Goal: Transaction & Acquisition: Purchase product/service

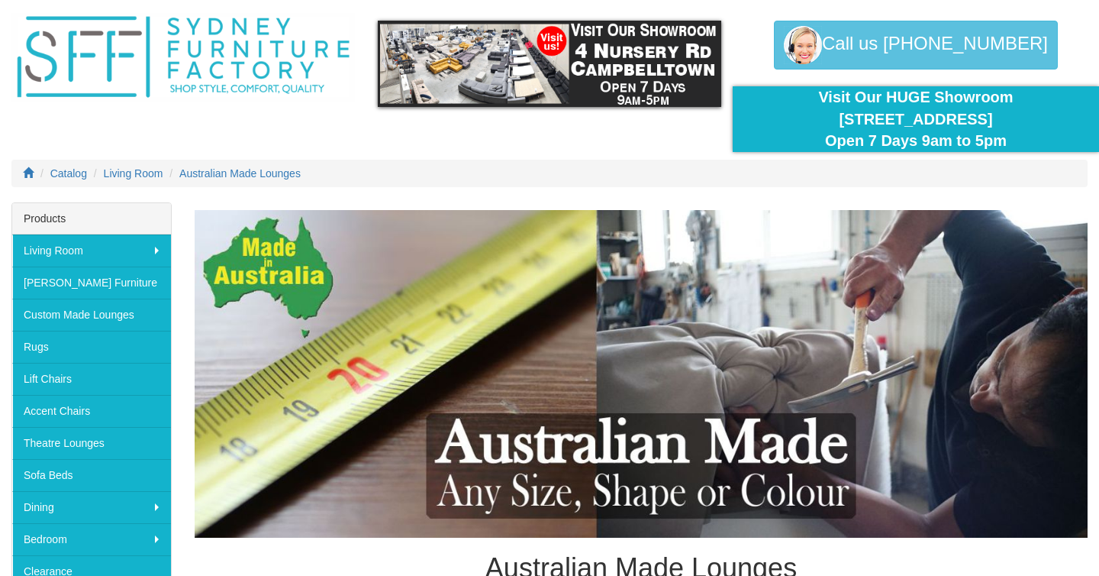
scroll to position [46, 0]
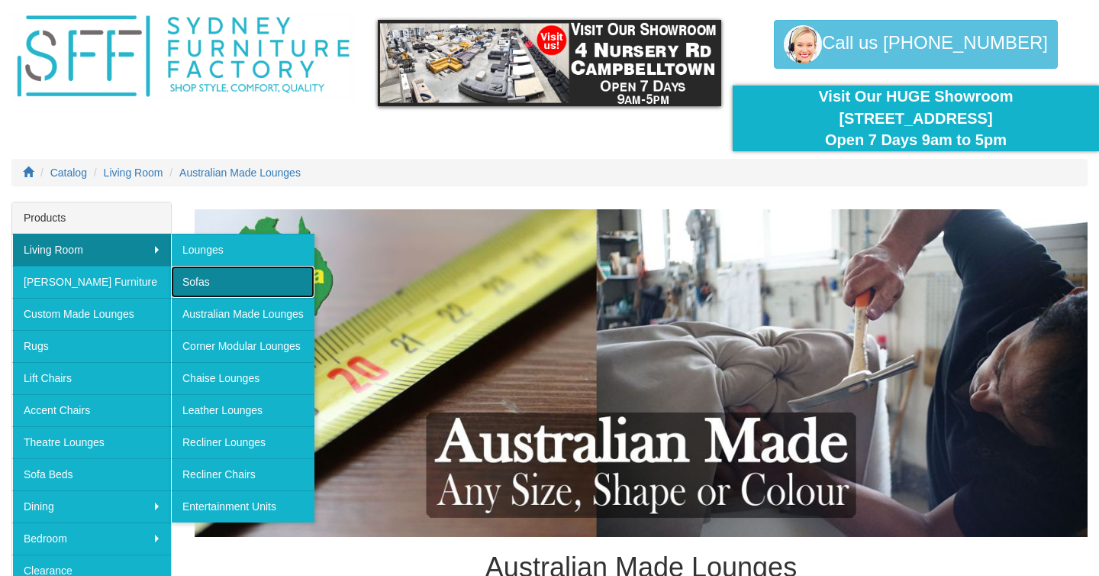
click at [217, 281] on link "Sofas" at bounding box center [243, 282] width 144 height 32
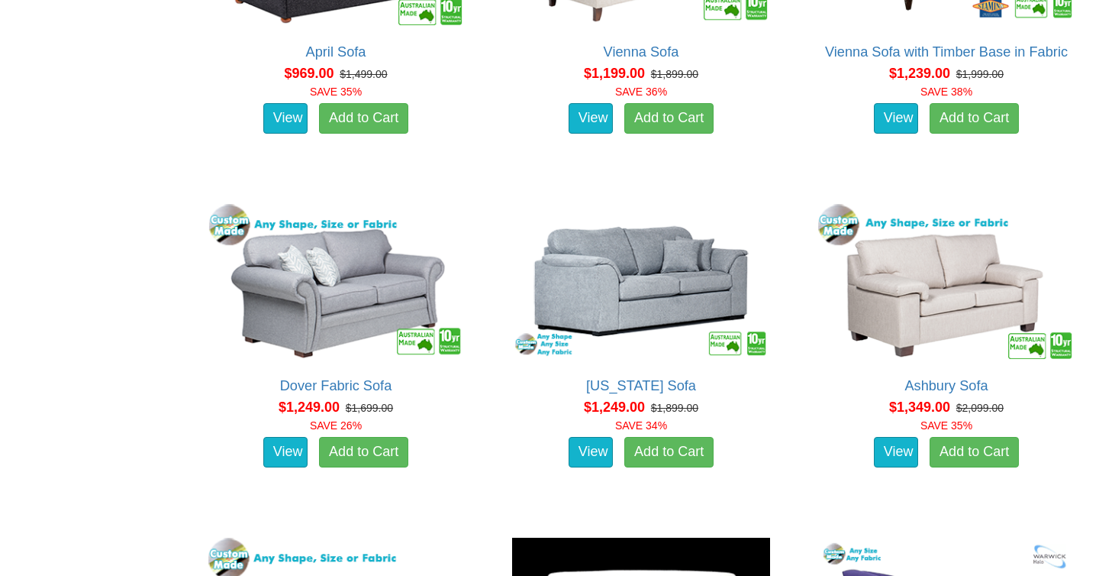
scroll to position [1458, 0]
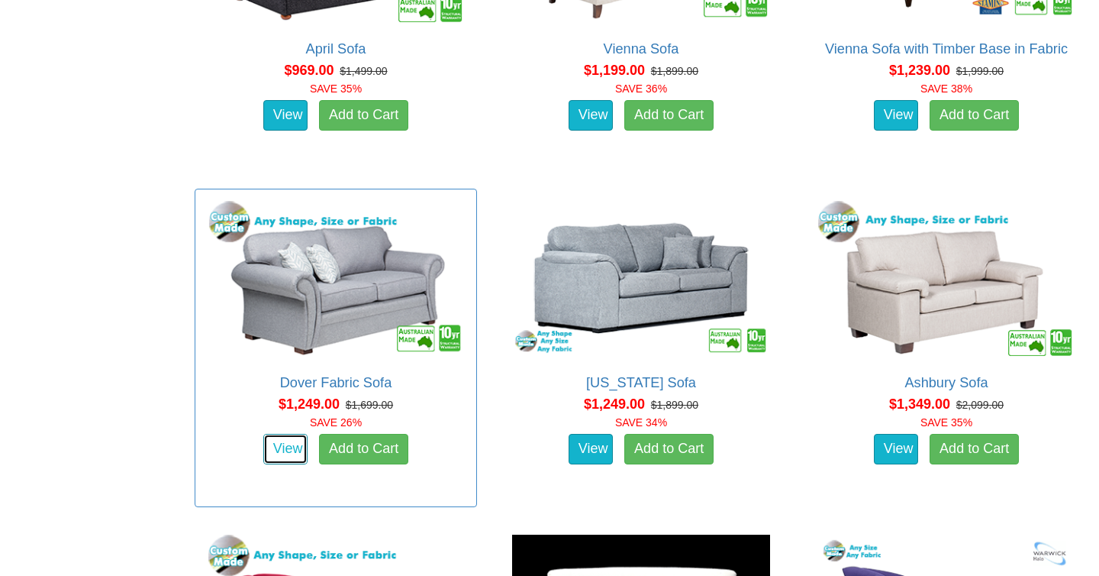
click at [275, 436] on link "View" at bounding box center [285, 449] width 44 height 31
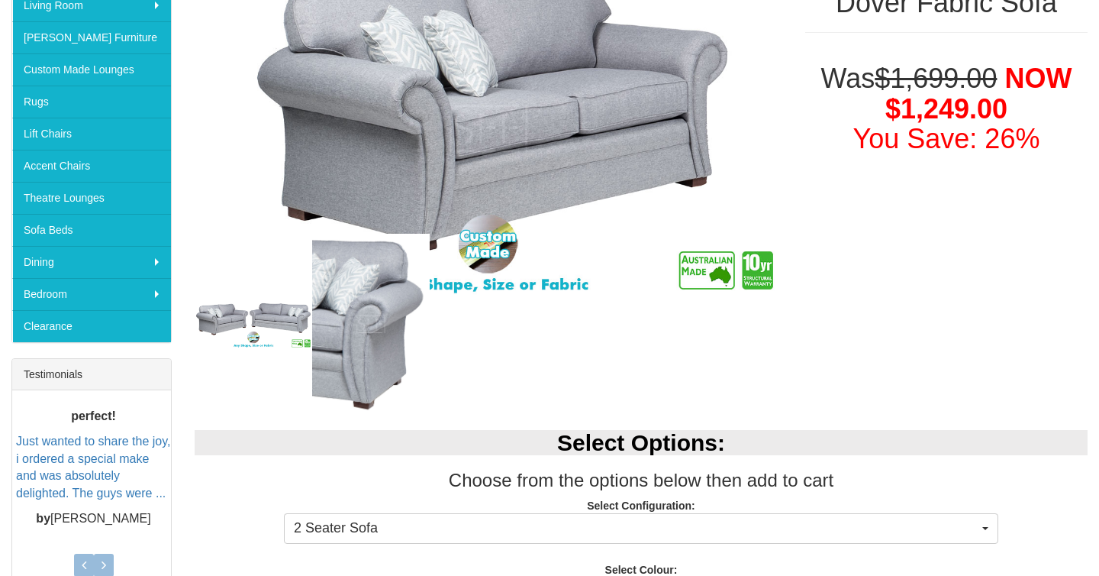
scroll to position [292, 0]
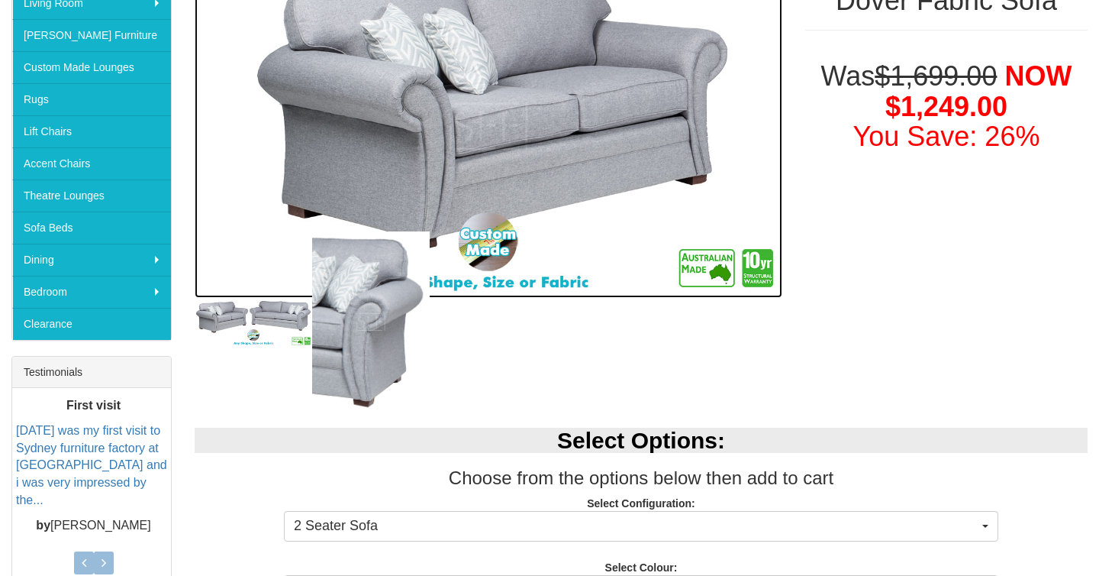
click at [503, 278] on img at bounding box center [489, 126] width 588 height 343
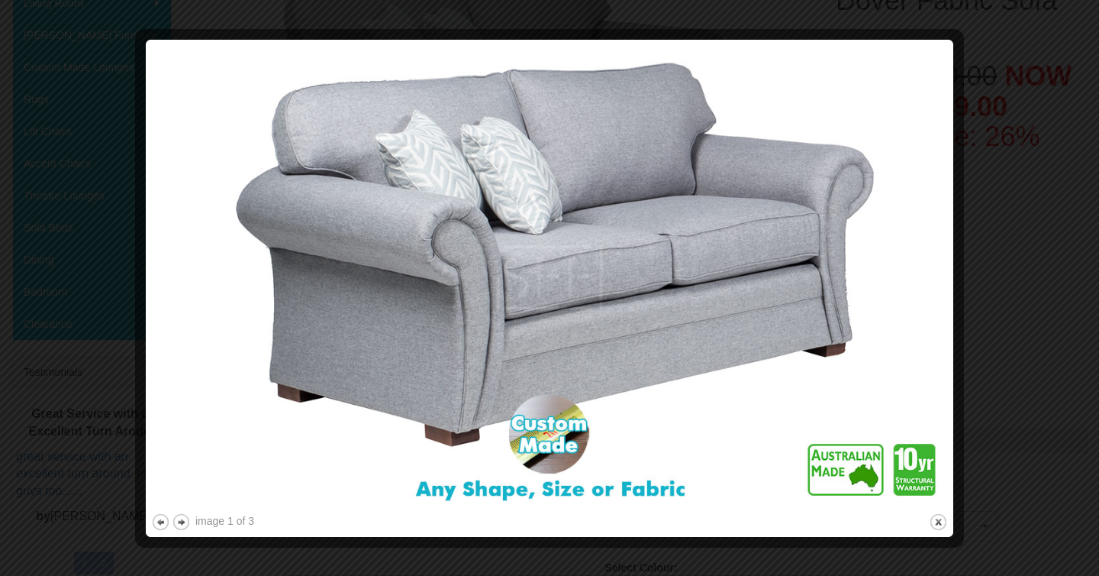
scroll to position [294, 0]
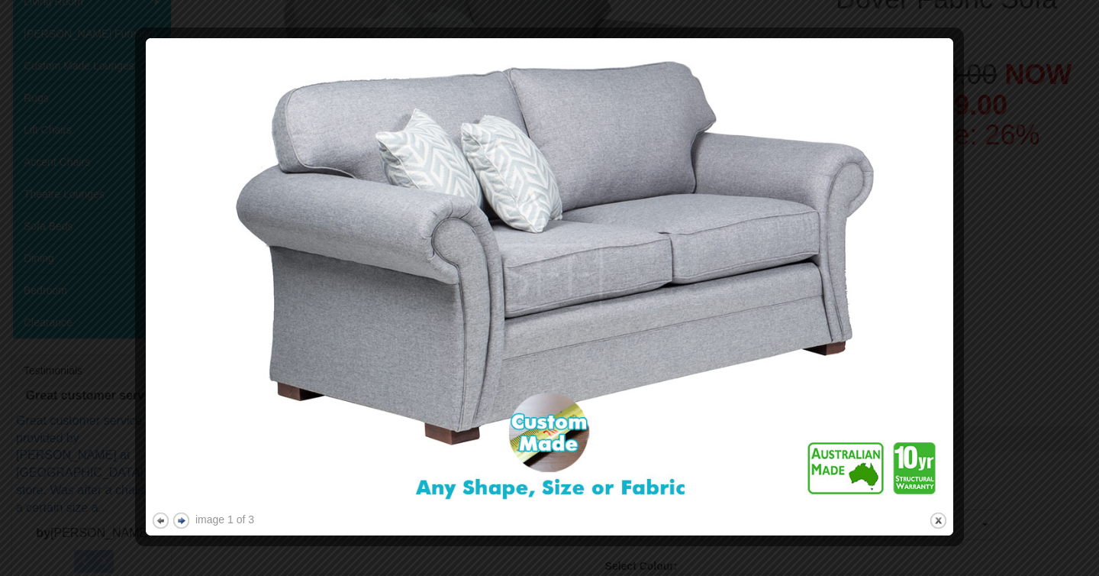
click at [183, 521] on button "next" at bounding box center [181, 520] width 19 height 19
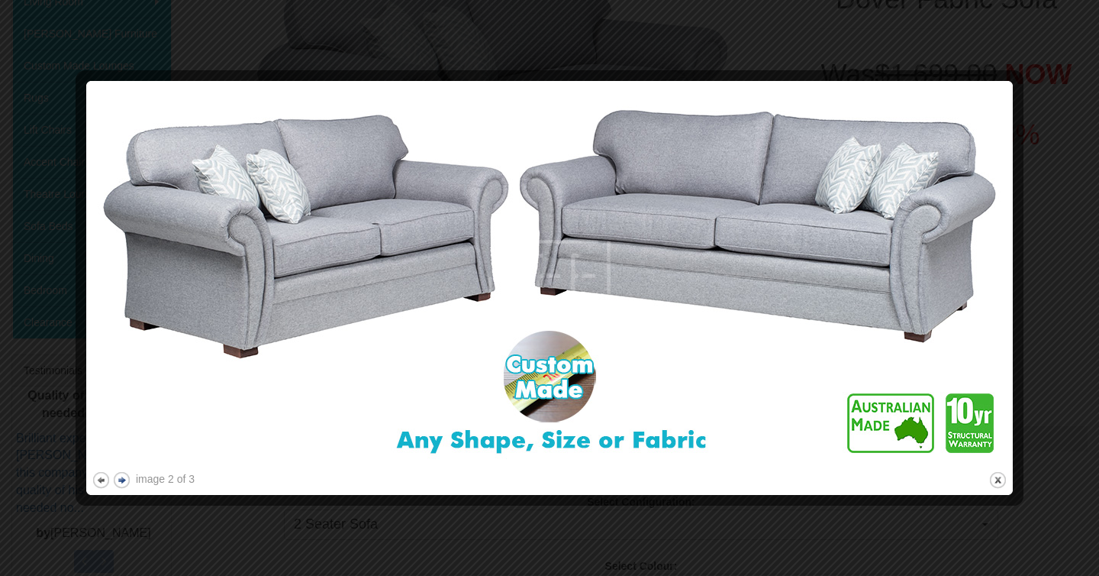
click at [123, 476] on button "next" at bounding box center [121, 479] width 19 height 19
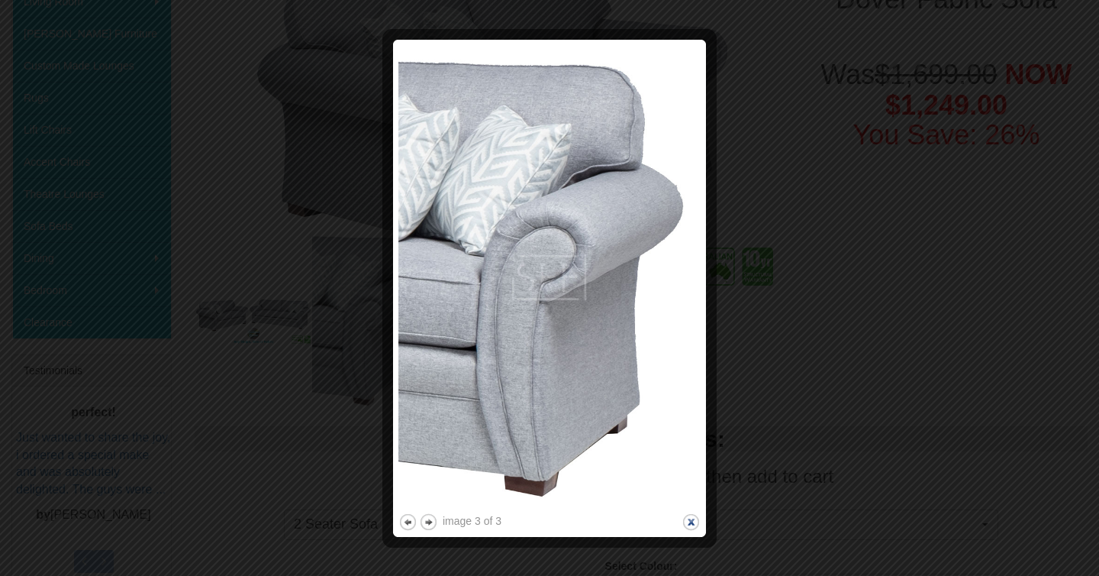
click at [694, 524] on button "close" at bounding box center [691, 521] width 19 height 19
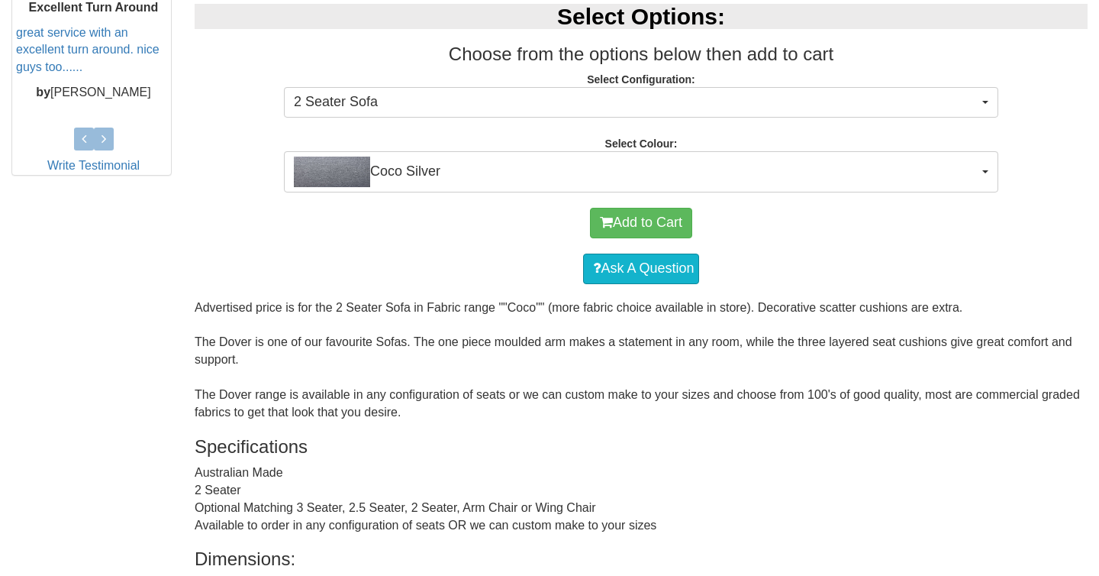
scroll to position [731, 0]
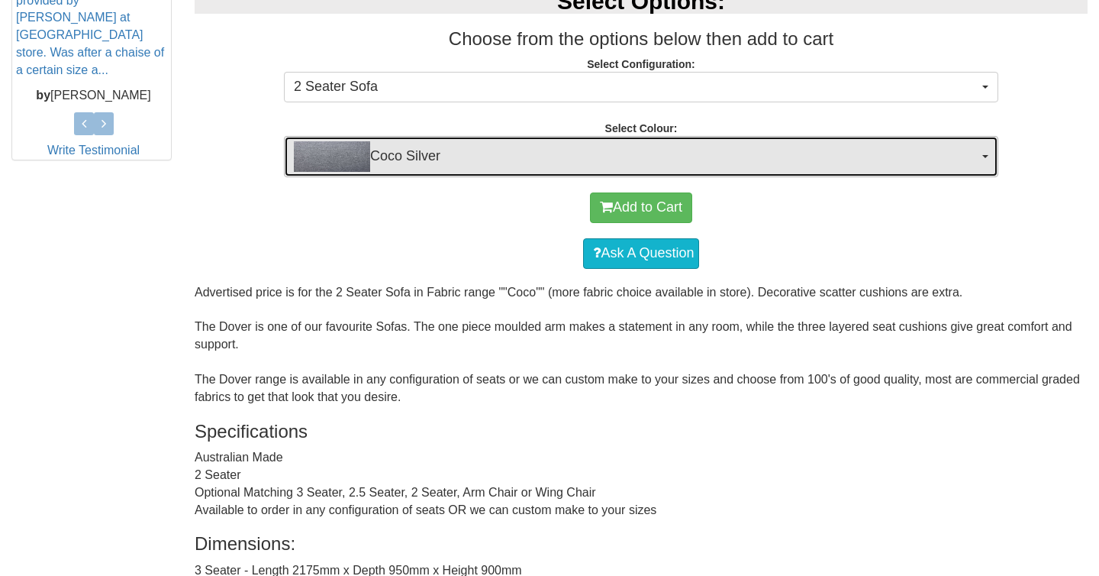
click at [986, 157] on span "button" at bounding box center [986, 156] width 6 height 3
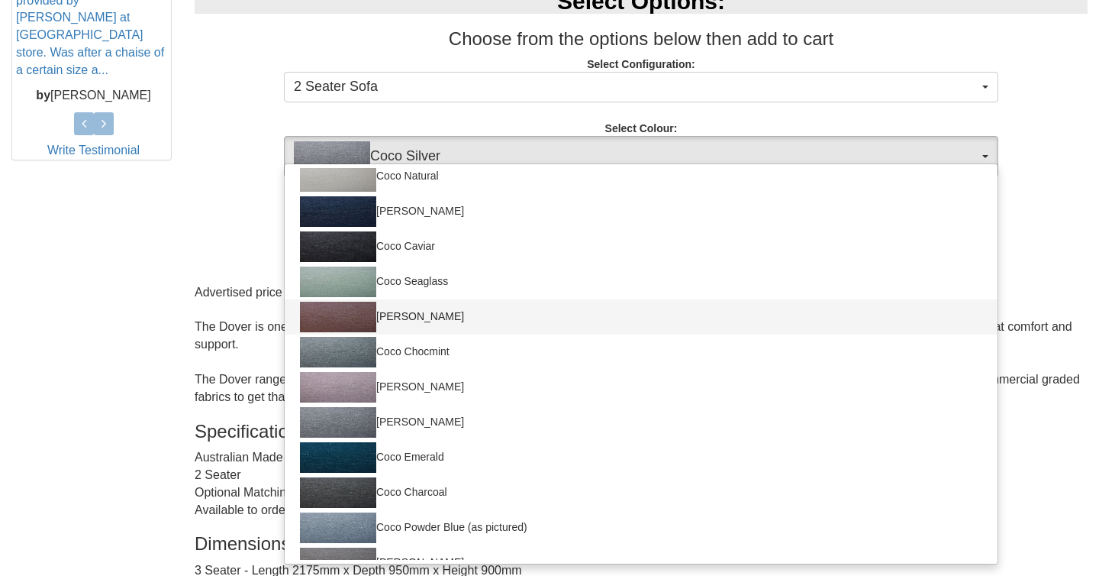
scroll to position [42, 0]
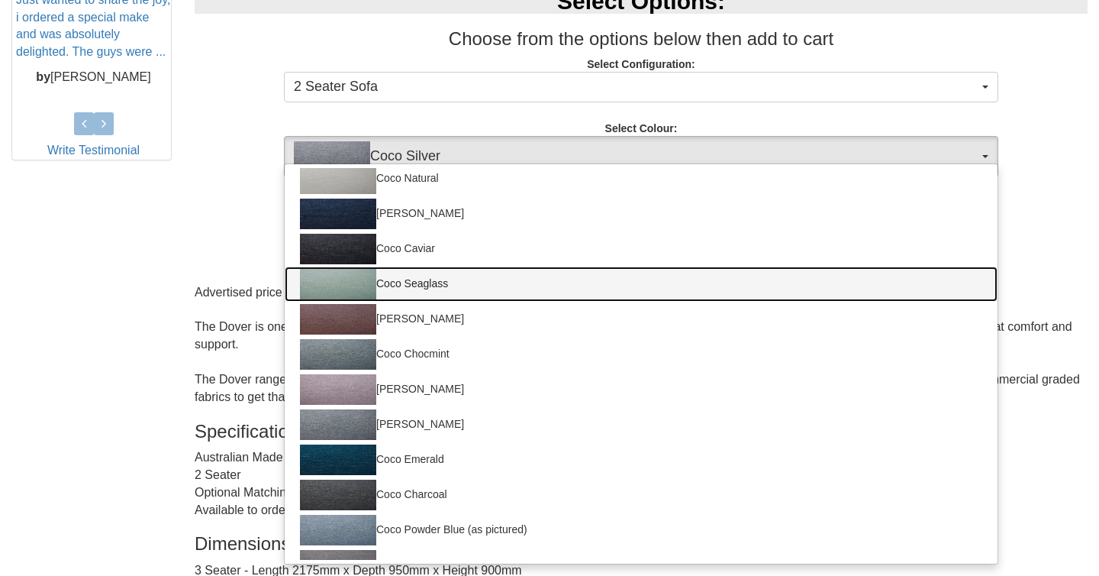
click at [356, 283] on img at bounding box center [338, 284] width 76 height 31
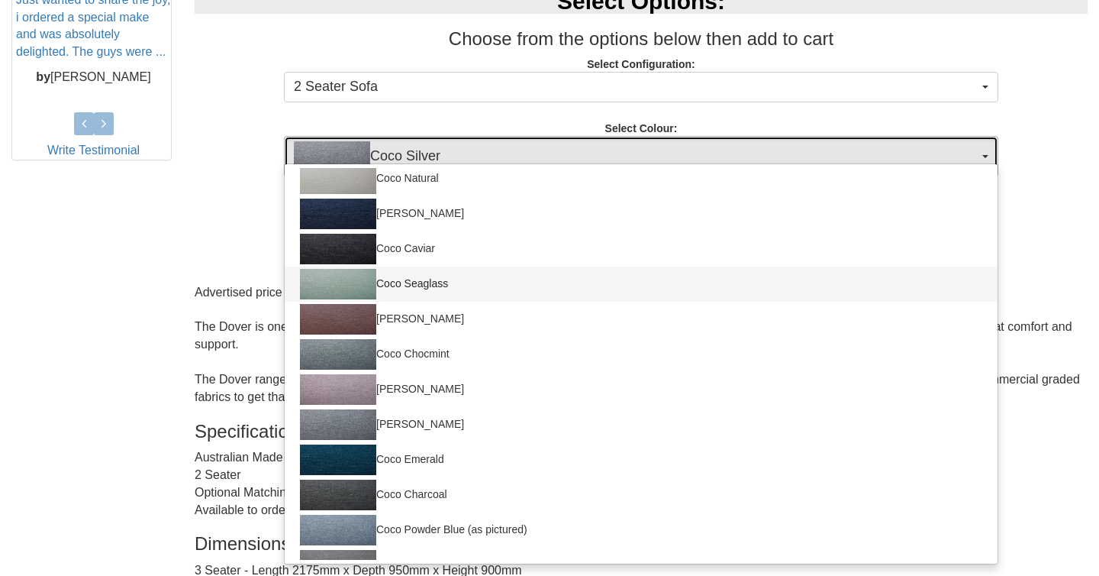
select select "169"
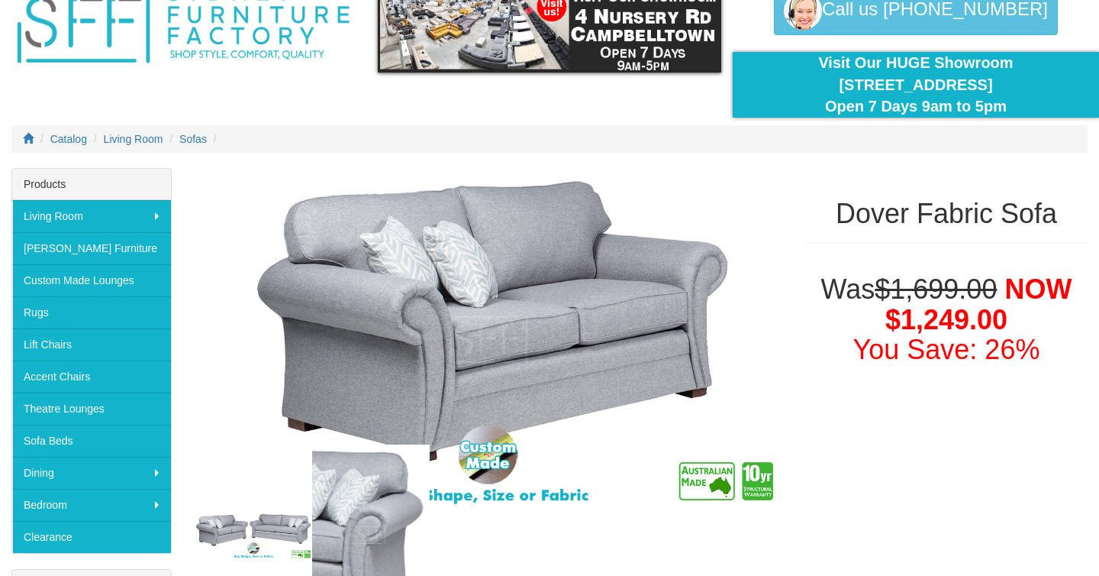
scroll to position [52, 0]
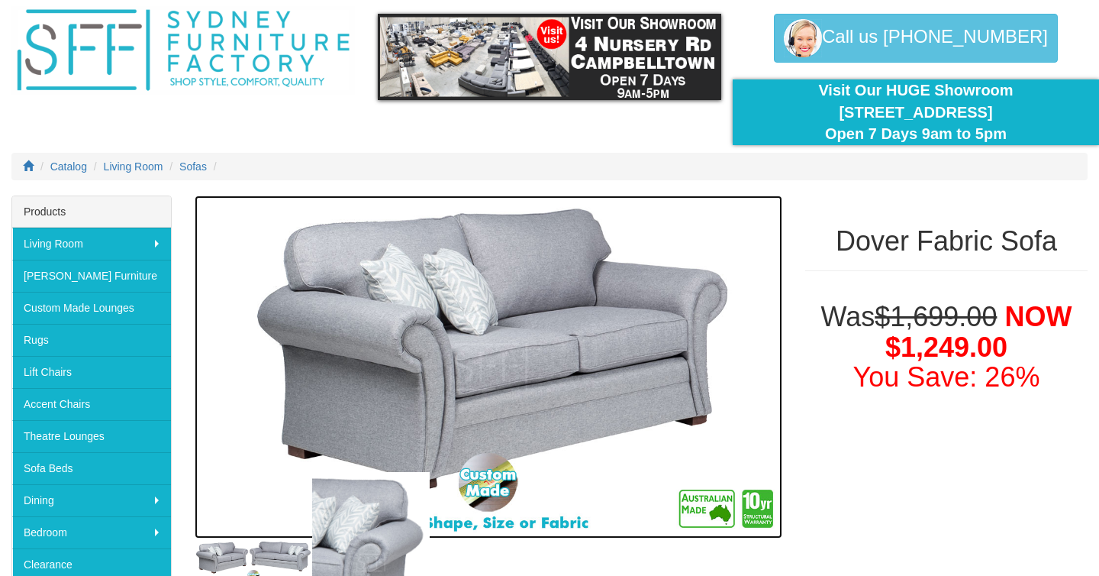
click at [524, 360] on img at bounding box center [489, 366] width 588 height 343
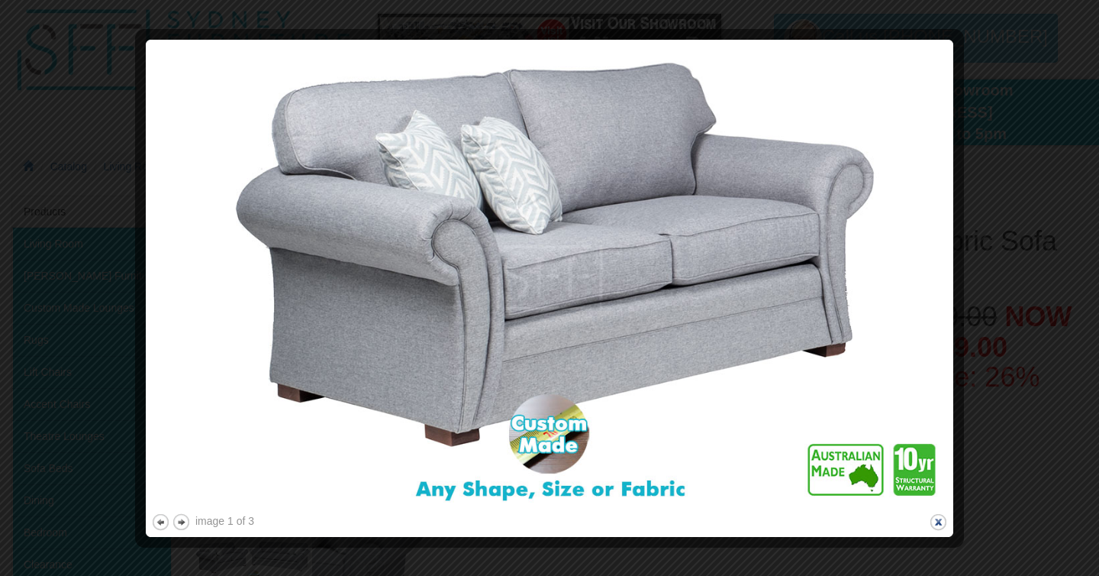
click at [938, 522] on button "close" at bounding box center [938, 521] width 19 height 19
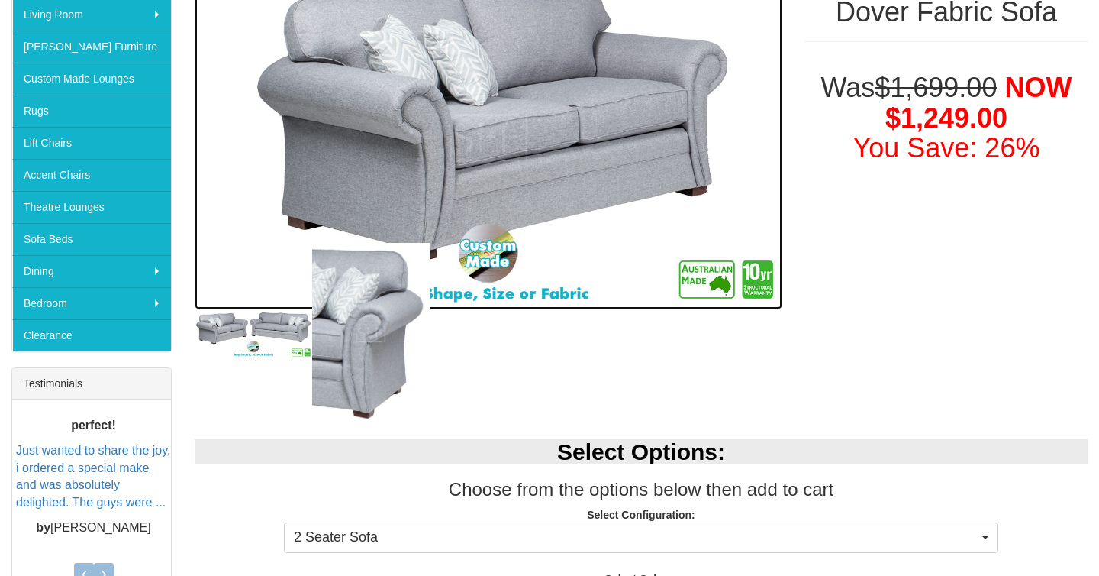
scroll to position [284, 0]
